Goal: Task Accomplishment & Management: Use online tool/utility

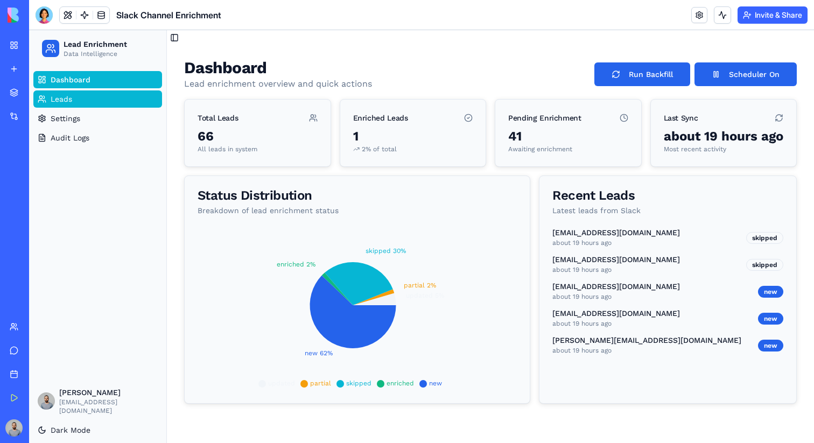
click at [76, 104] on link "Leads" at bounding box center [97, 98] width 129 height 17
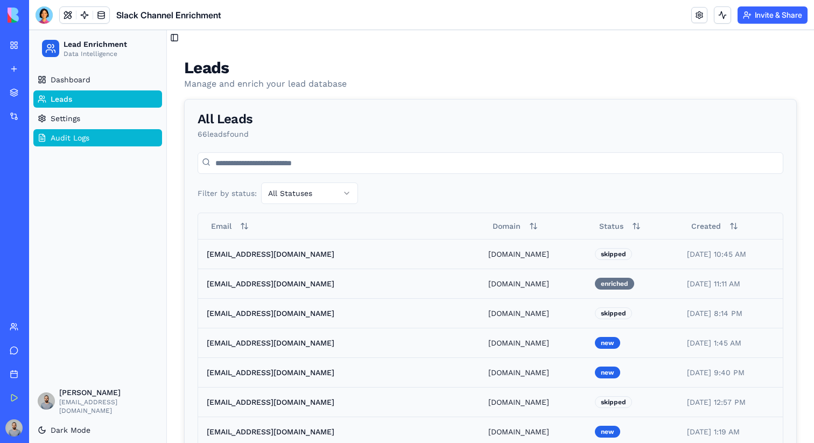
click at [86, 131] on link "Audit Logs" at bounding box center [97, 137] width 129 height 17
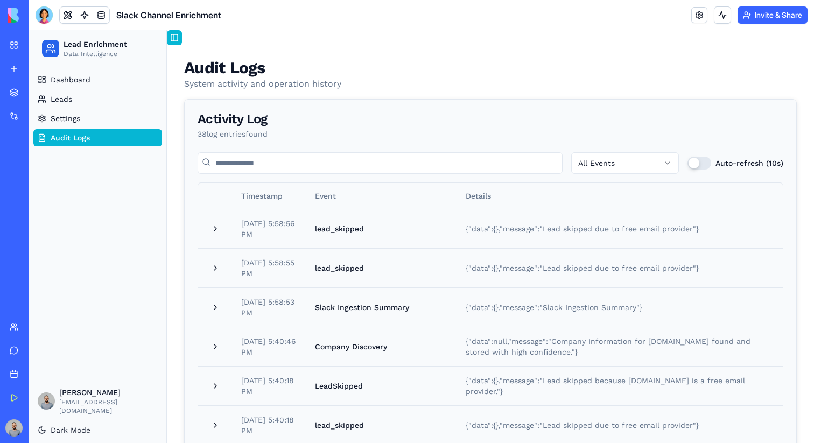
click at [179, 38] on button "Toggle Sidebar" at bounding box center [174, 37] width 15 height 15
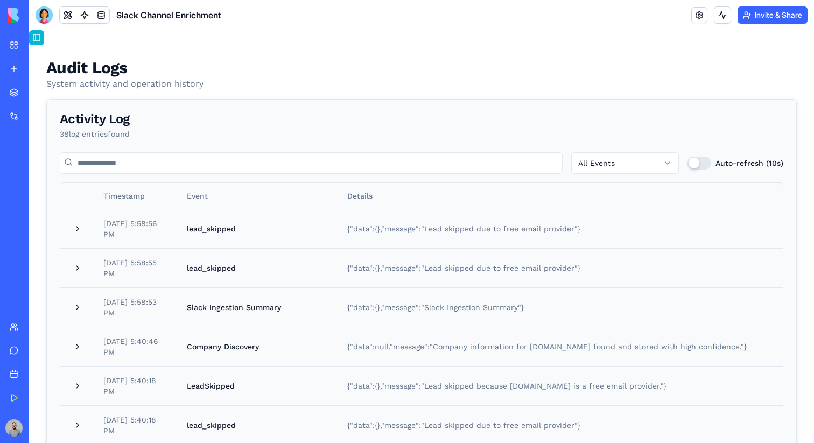
click at [39, 39] on button "Toggle Sidebar" at bounding box center [36, 37] width 15 height 15
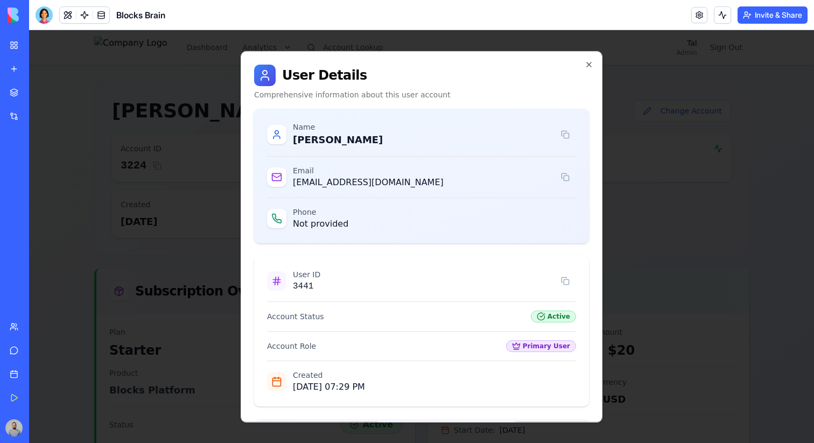
click at [134, 89] on div at bounding box center [421, 236] width 785 height 413
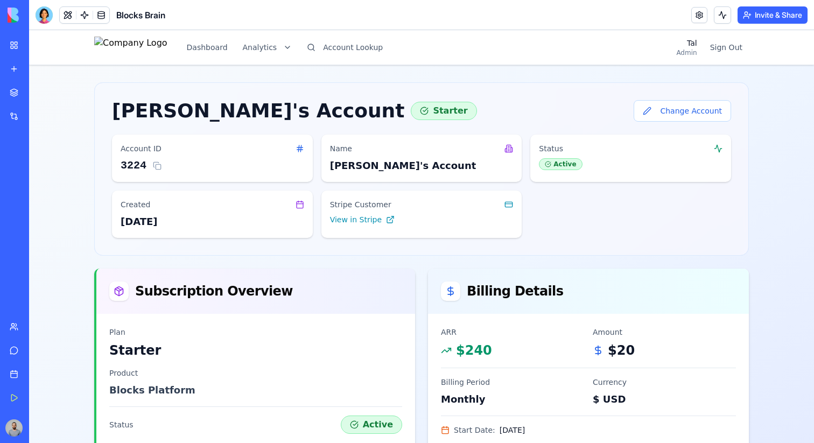
click at [11, 45] on link "My Workspace" at bounding box center [24, 45] width 43 height 22
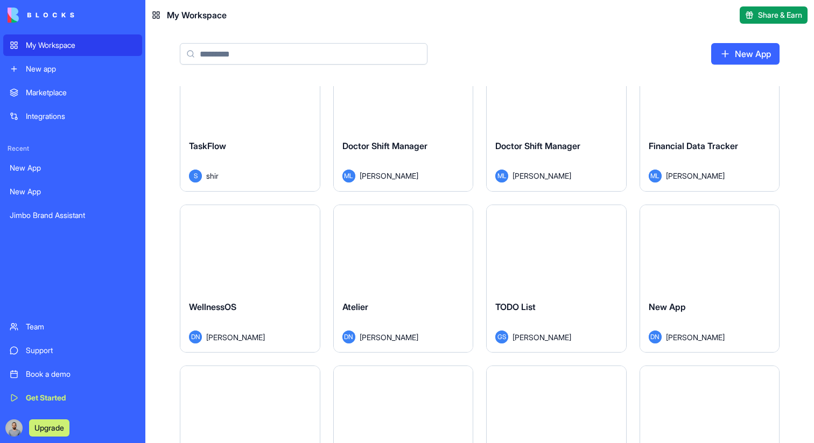
scroll to position [761, 0]
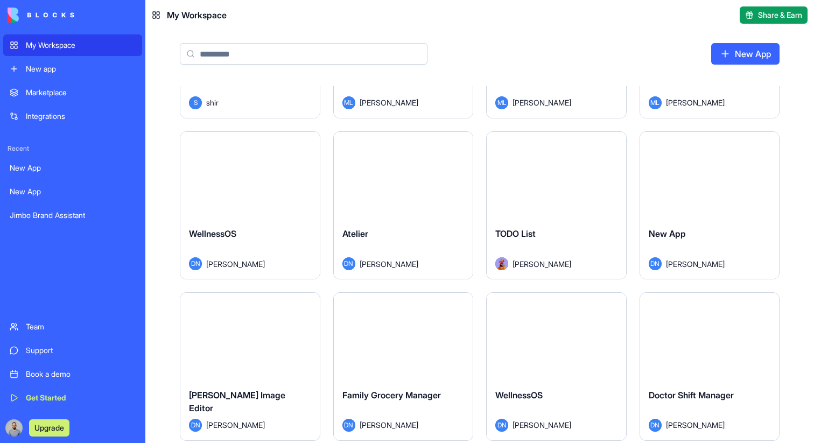
click at [517, 223] on div "TODO List [PERSON_NAME]" at bounding box center [556, 249] width 139 height 60
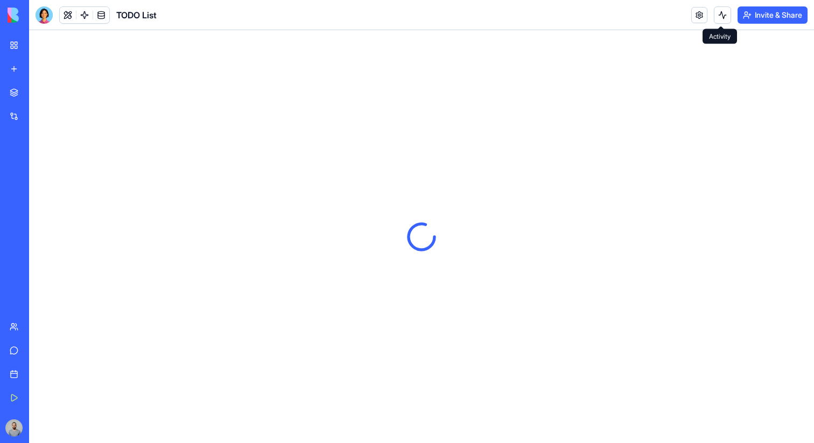
click at [723, 17] on button at bounding box center [722, 14] width 17 height 17
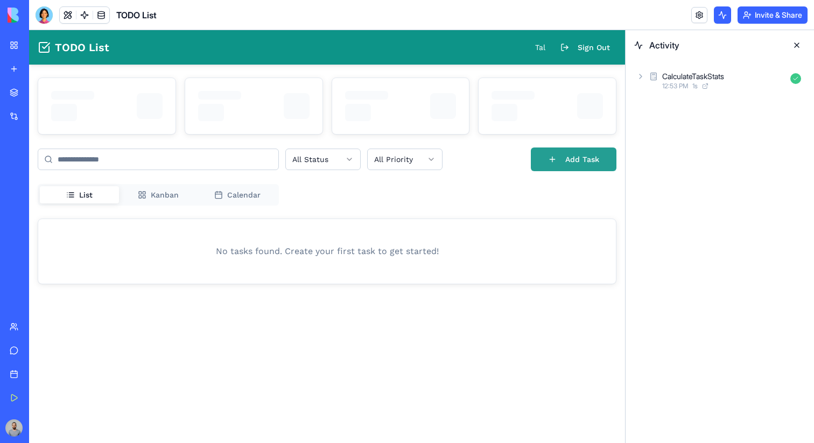
click at [553, 158] on button "Add Task" at bounding box center [574, 159] width 86 height 24
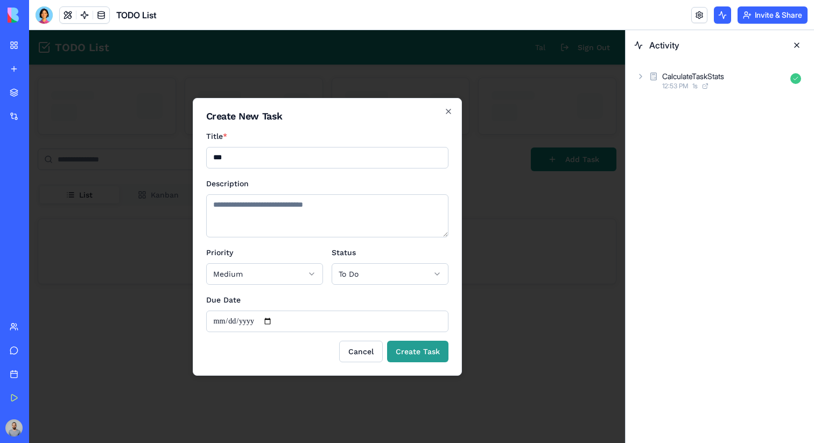
type input "***"
click at [426, 349] on button "Create Task" at bounding box center [417, 352] width 61 height 22
